Goal: Navigation & Orientation: Understand site structure

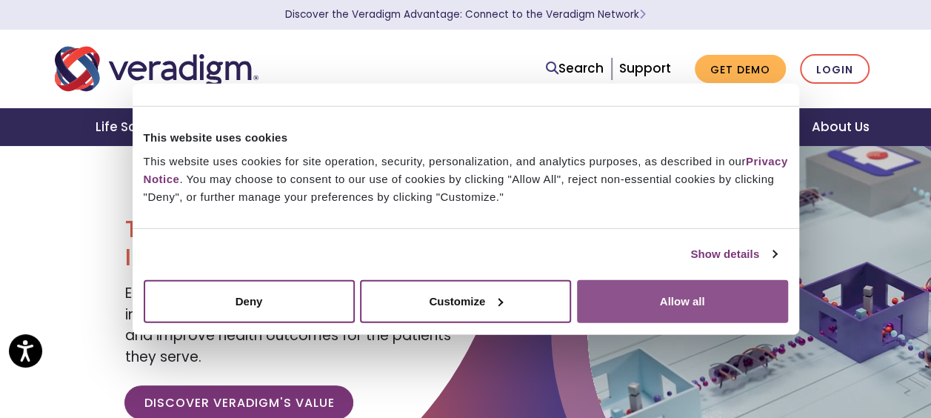
click at [641, 292] on button "Allow all" at bounding box center [682, 300] width 211 height 43
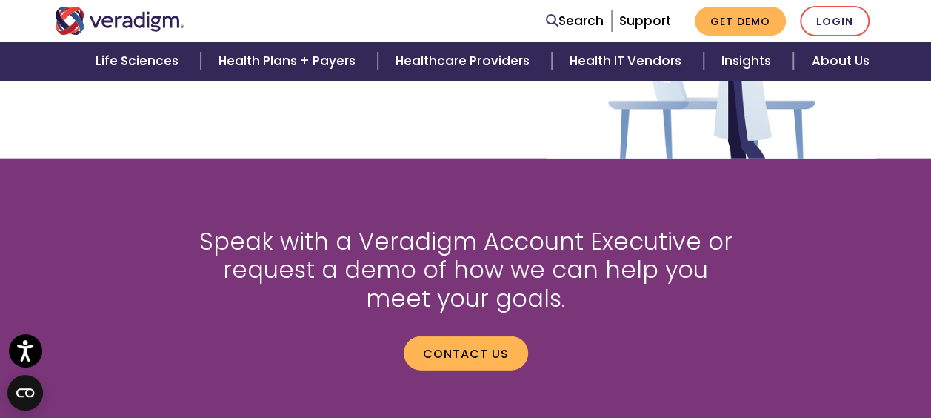
scroll to position [2174, 0]
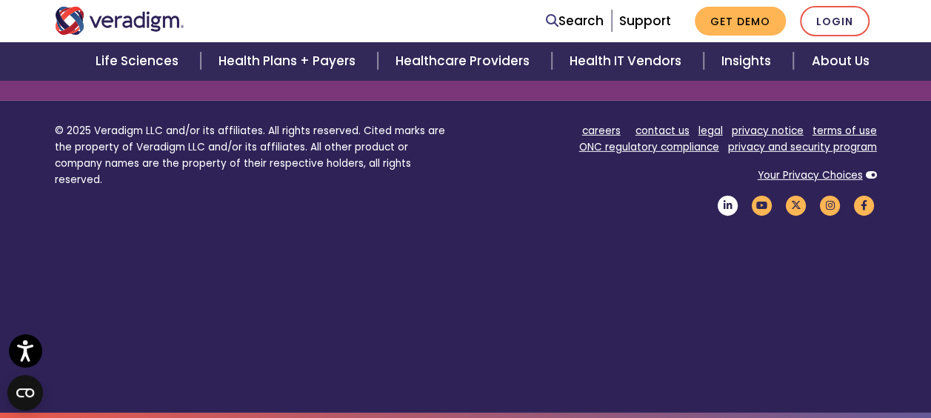
click at [726, 210] on icon "Veradigm LinkedIn Link" at bounding box center [727, 205] width 25 height 20
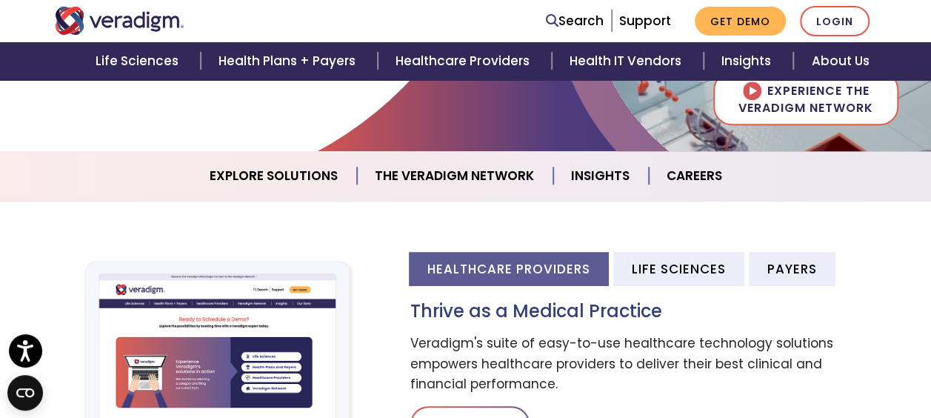
scroll to position [0, 0]
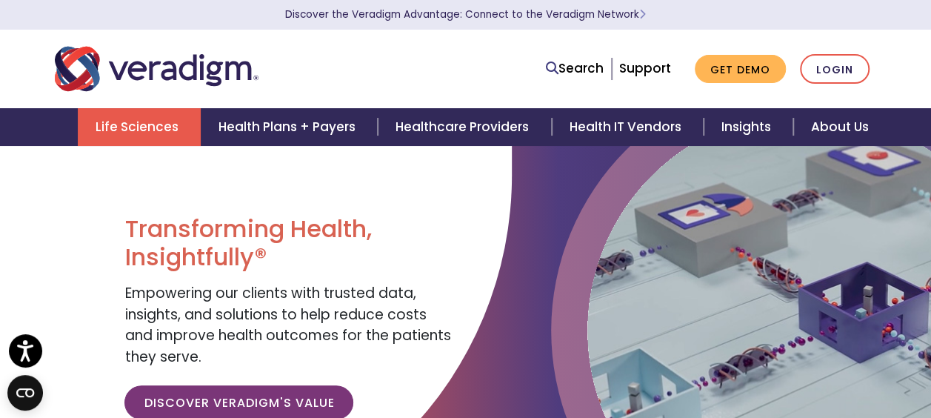
click at [180, 142] on link "Life Sciences" at bounding box center [139, 127] width 123 height 38
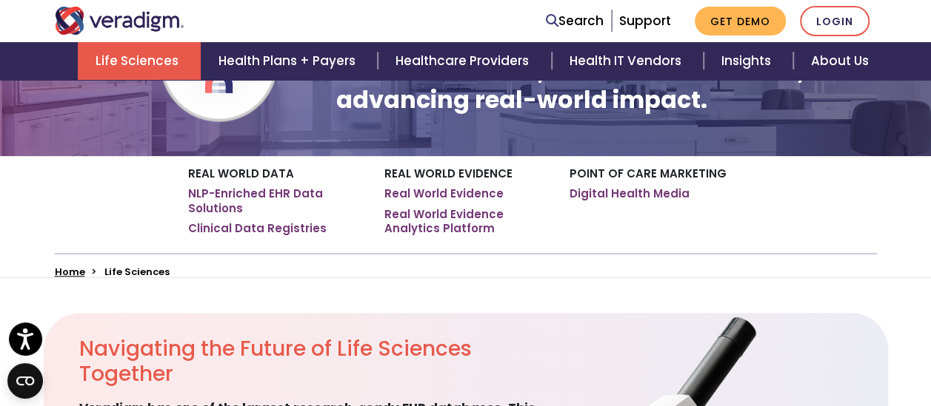
scroll to position [173, 0]
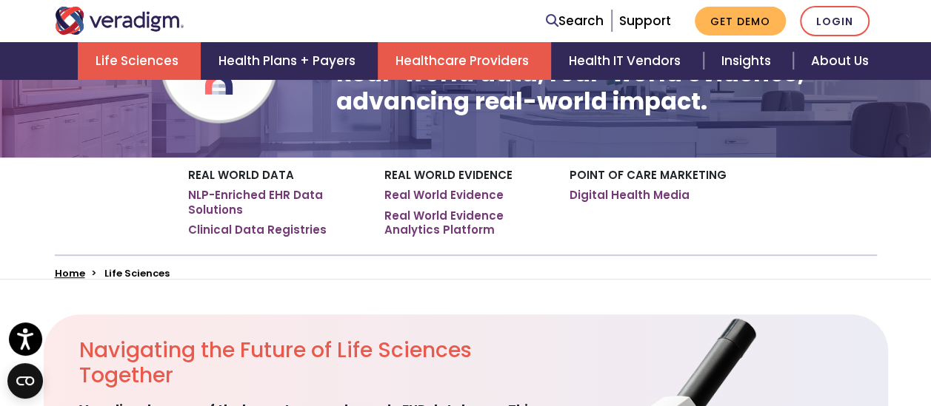
click at [443, 58] on link "Healthcare Providers" at bounding box center [464, 61] width 173 height 38
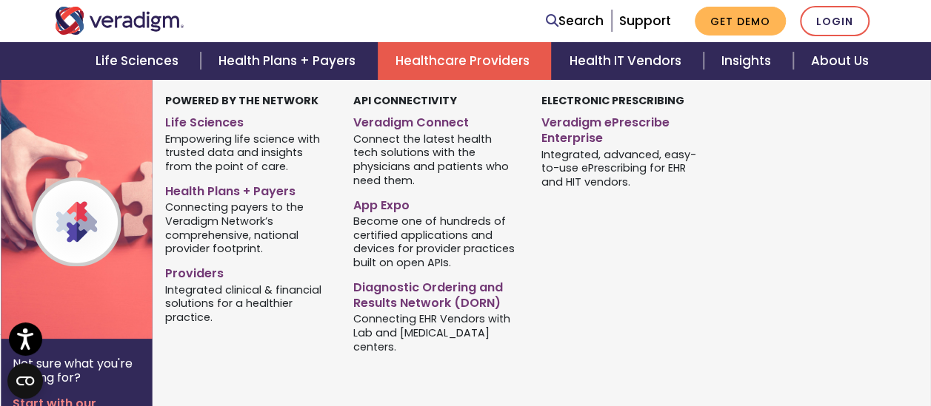
scroll to position [204, 3]
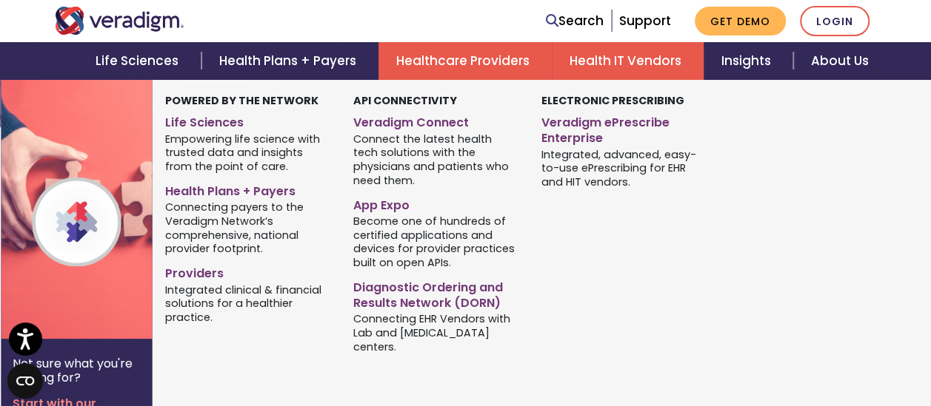
click at [617, 58] on link "Health IT Vendors" at bounding box center [628, 61] width 152 height 38
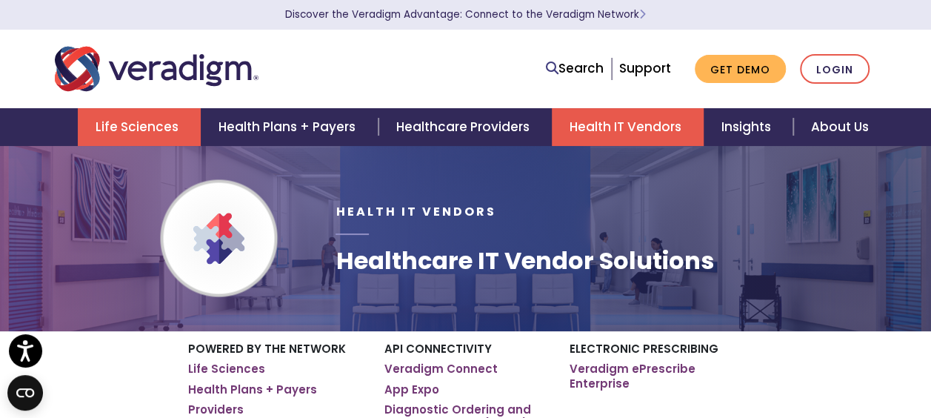
click at [139, 130] on link "Life Sciences" at bounding box center [139, 127] width 123 height 38
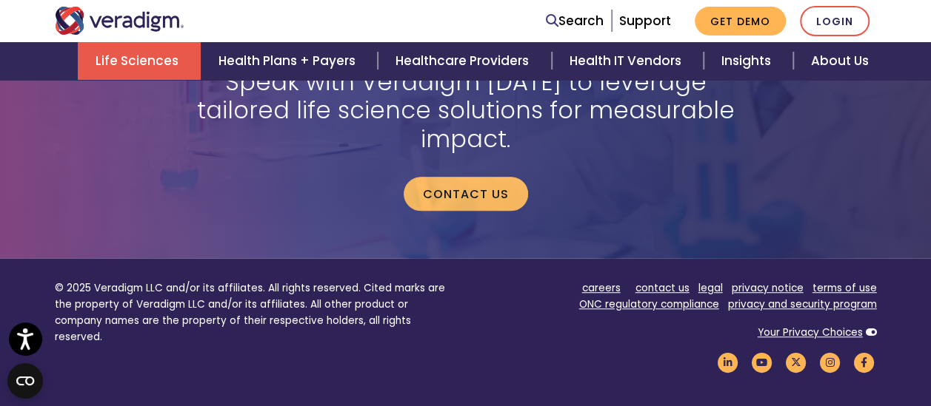
scroll to position [3329, 0]
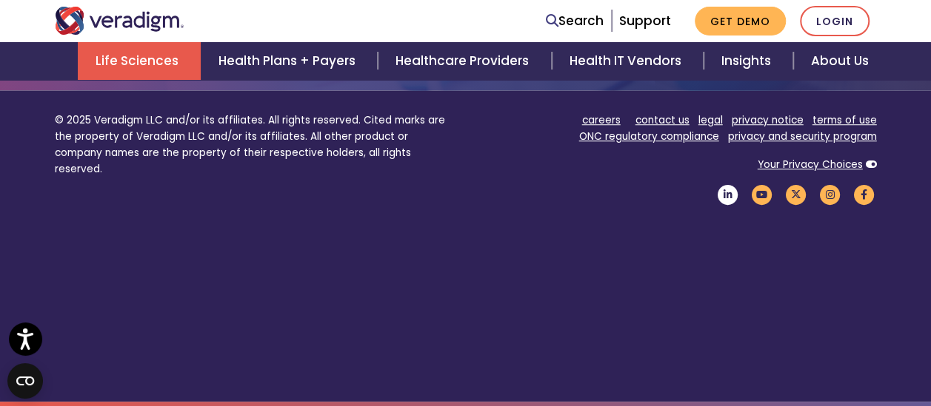
click at [726, 200] on icon "Veradigm LinkedIn Link" at bounding box center [727, 195] width 25 height 20
